Goal: Book appointment/travel/reservation

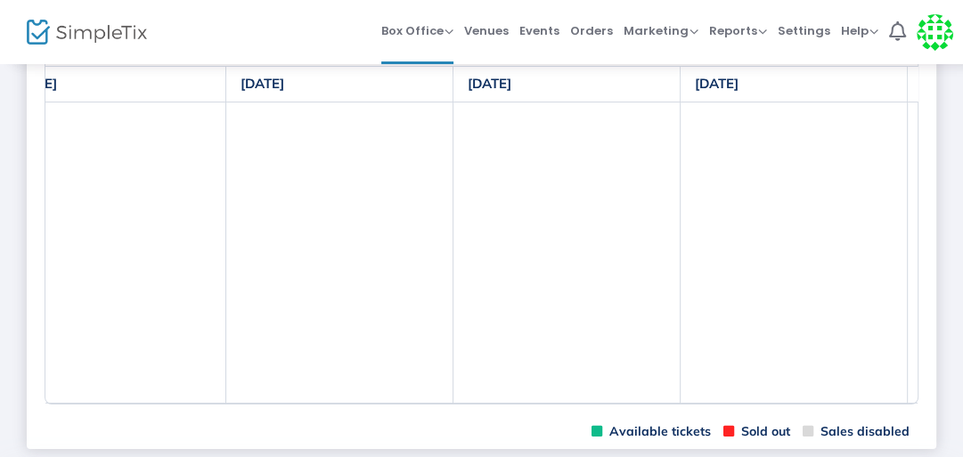
scroll to position [0, 718]
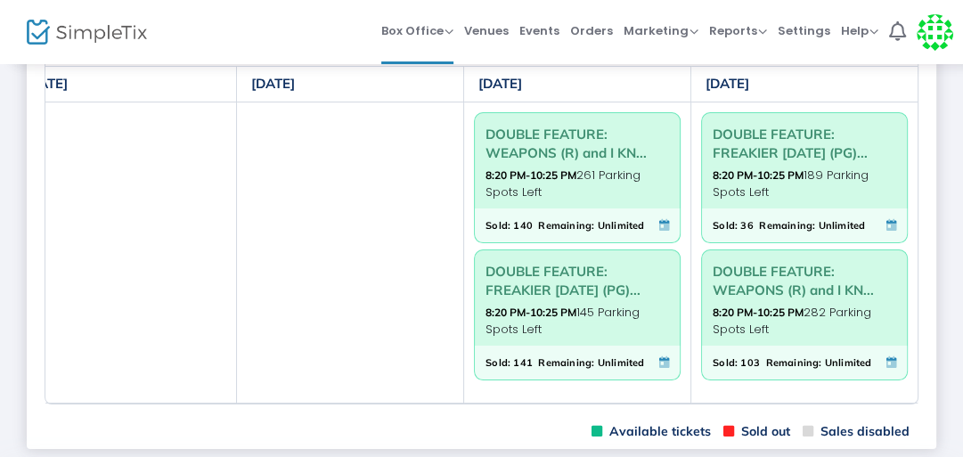
click at [346, 124] on td at bounding box center [350, 252] width 227 height 301
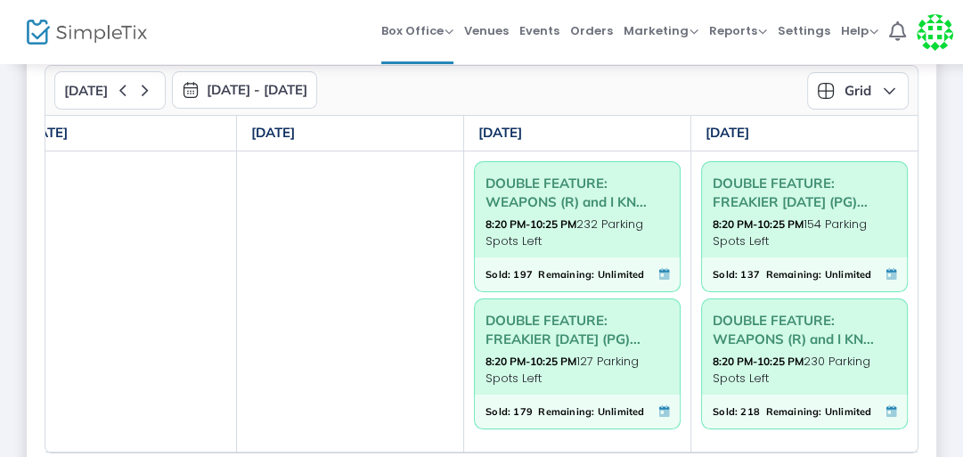
scroll to position [103, 0]
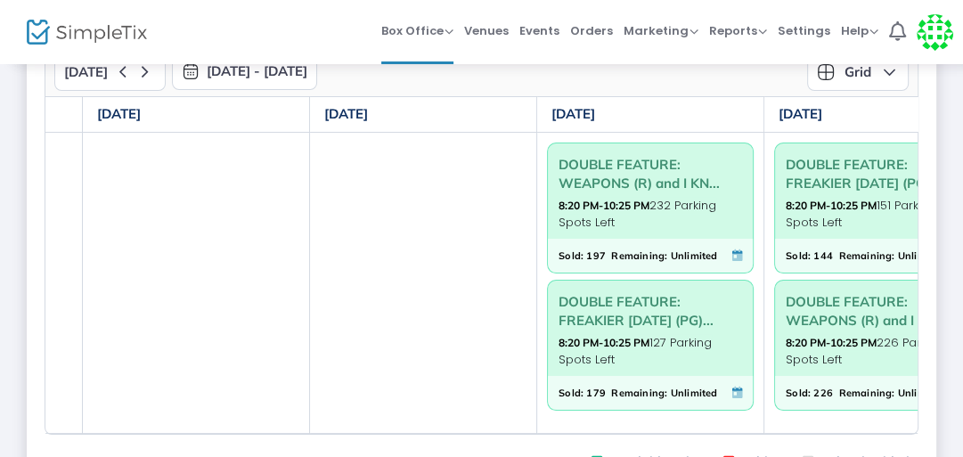
scroll to position [0, 718]
